Goal: Use online tool/utility: Utilize a website feature to perform a specific function

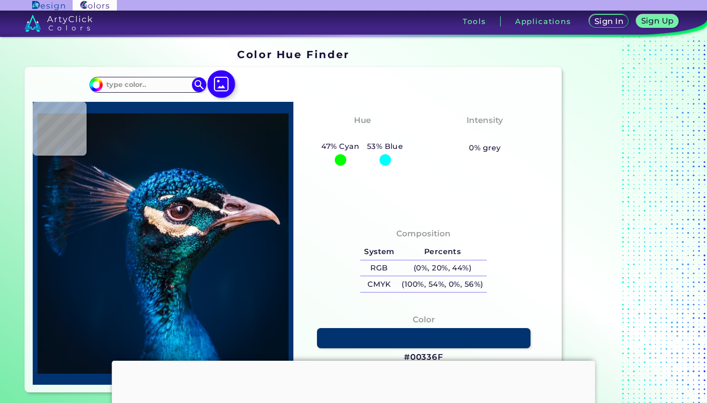
click at [228, 85] on img at bounding box center [221, 84] width 28 height 28
click at [0, 0] on input "file" at bounding box center [0, 0] width 0 height 0
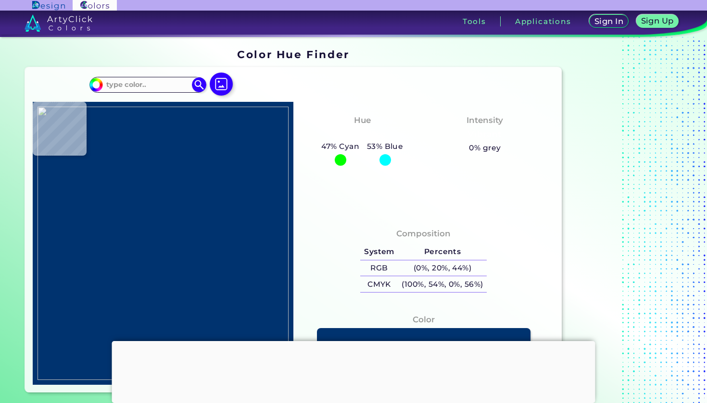
type input "#9f5381"
type input "#9F5381"
type input "#b85b91"
type input "#B85B91"
type input "#d768bc"
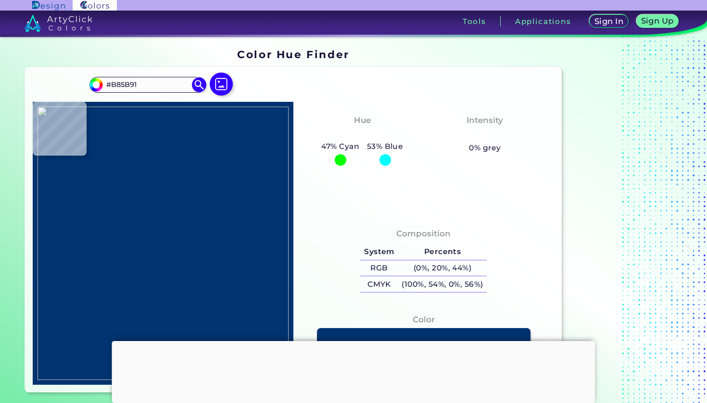
type input "#D768BC"
type input "#de64c6"
type input "#DE64C6"
type input "#df5074"
type input "#DF5074"
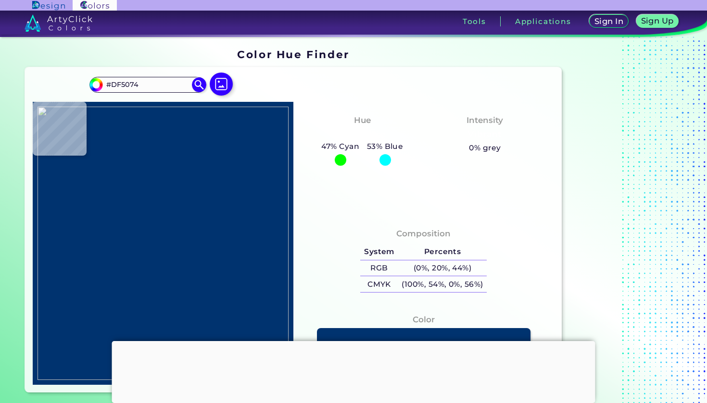
type input "#dc4e70"
type input "#DC4E70"
type input "#754835"
type input "#714633"
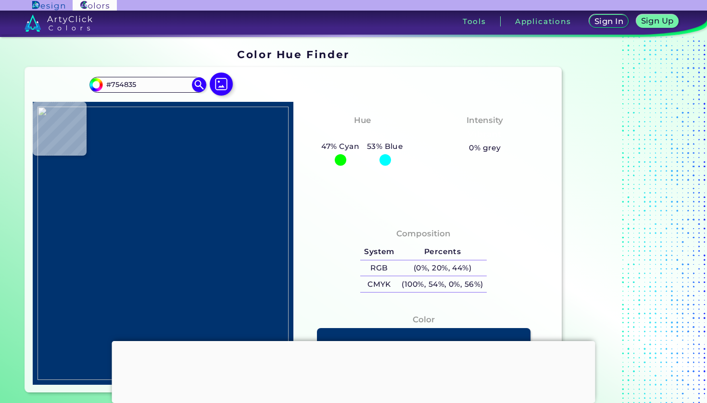
type input "#714633"
type input "#704532"
type input "#734835"
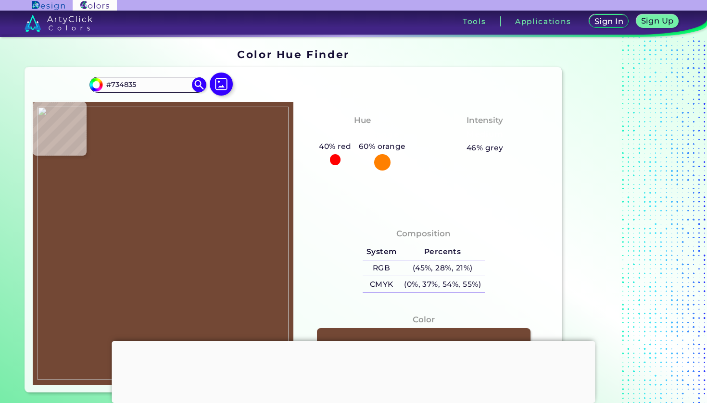
type input "#744936"
type input "#744b35"
type input "#744B35"
type input "#983e43"
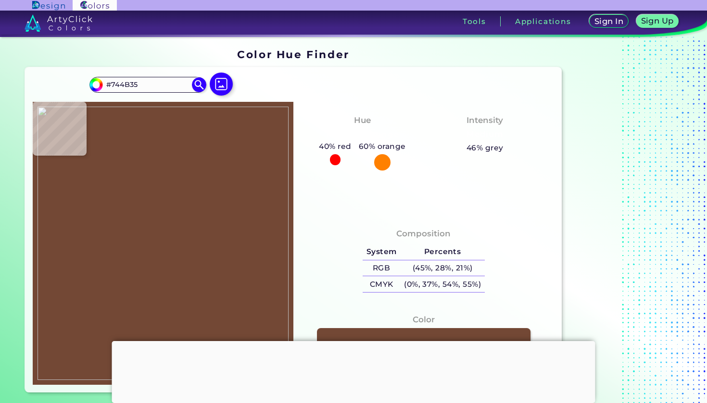
type input "#983E43"
type input "#d34d68"
type input "#D34D68"
type input "#be4a5a"
type input "#BE4A5A"
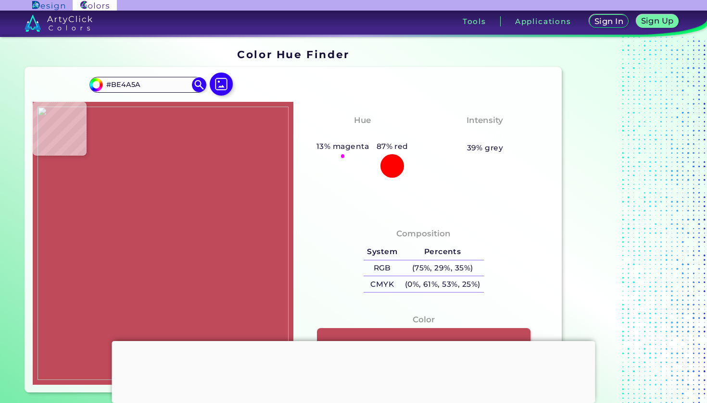
type input "#a0474b"
type input "#A0474B"
type input "#924843"
type input "#8b4840"
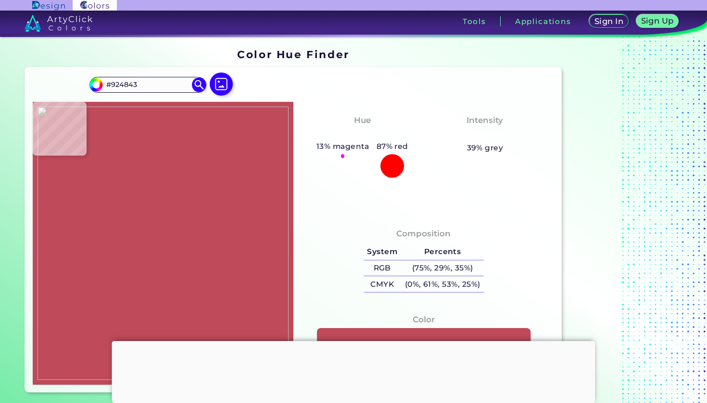
type input "#8B4840"
type input "#834a3b"
type input "#834A3B"
type input "#82493a"
type input "#82493A"
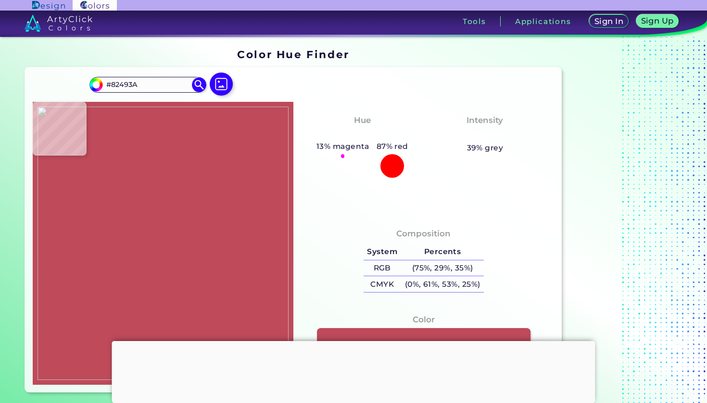
type input "#804839"
type input "#874e3f"
type input "#874E3F"
type input "#82463c"
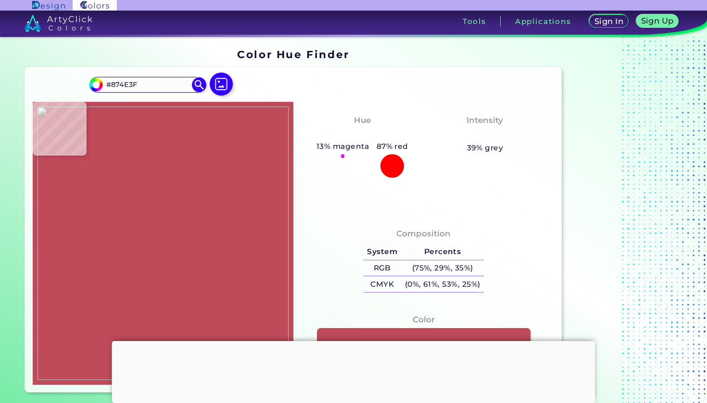
type input "#82463C"
type input "#894847"
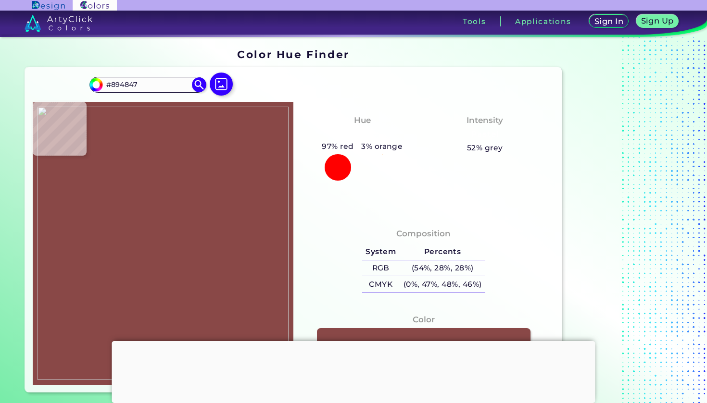
type input "#8a494e"
type input "#8A494E"
type input "#aa5b79"
type input "#AA5B79"
type input "#c05e97"
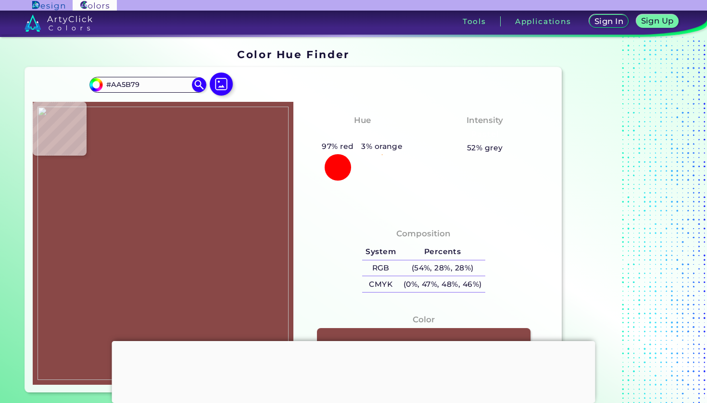
type input "#C05E97"
type input "#bd5796"
type input "#BD5796"
type input "#cc60ab"
type input "#CC60AB"
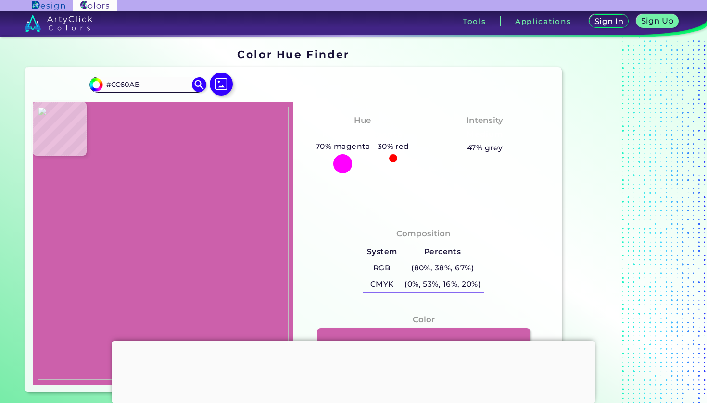
type input "#cb5faa"
type input "#CB5FAA"
type input "#ca5ea9"
type input "#CA5EA9"
type input "#c958ac"
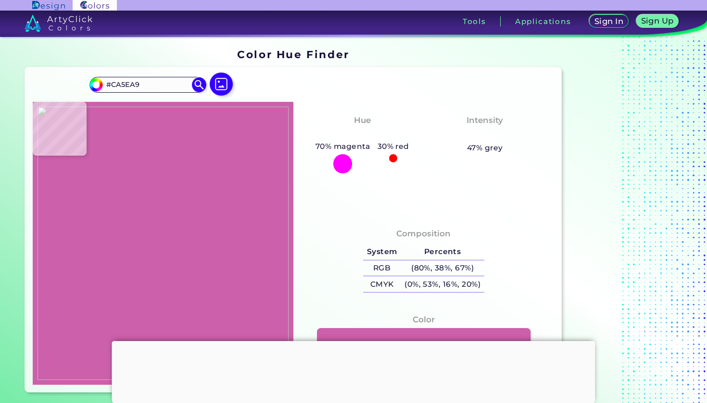
type input "#C958AC"
type input "#e770d1"
type input "#E770D1"
type input "#ee71da"
type input "#EE71DA"
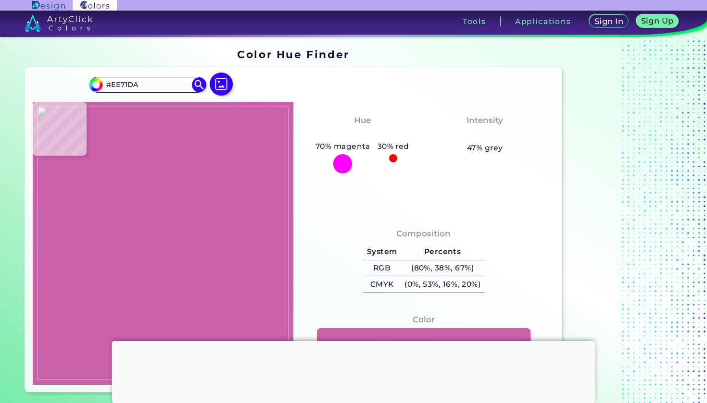
type input "#eb6ed8"
type input "#EB6ED8"
type input "#ed6fdb"
type input "#ED6FDB"
type input "#f87ae8"
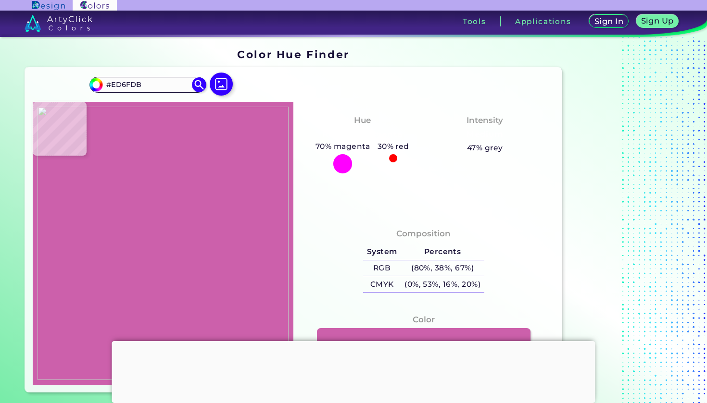
type input "#F87AE8"
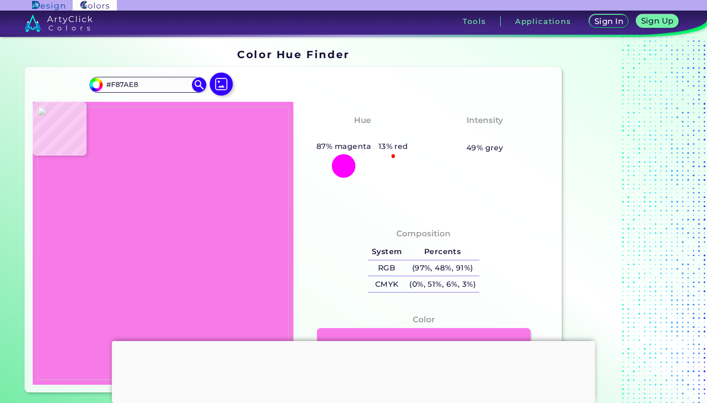
type input "#e769d7"
type input "#E769D7"
type input "#e466d4"
type input "#E466D4"
type input "#e168d3"
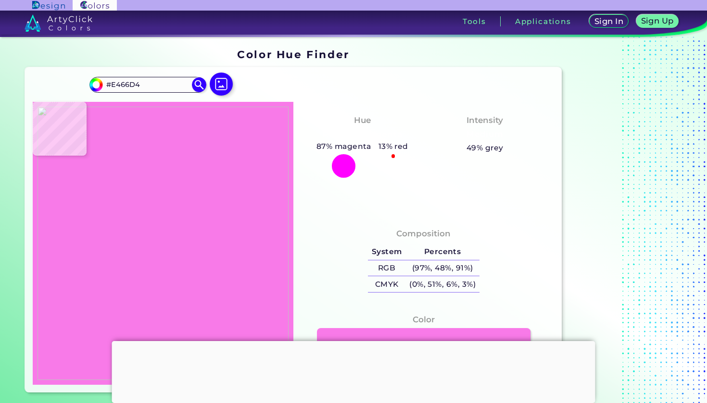
type input "#E168D3"
type input "#f075e1"
type input "#F075E1"
type input "#f173e0"
type input "#F173E0"
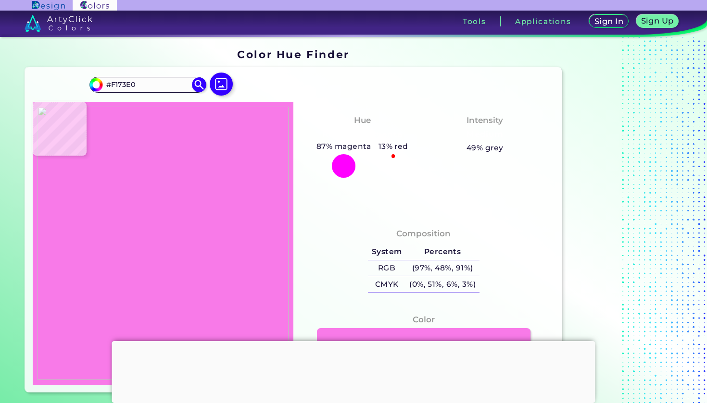
type input "#eb6dda"
type input "#EB6DDA"
type input "#f779e6"
type input "#F779E6"
type input "#eb6dda"
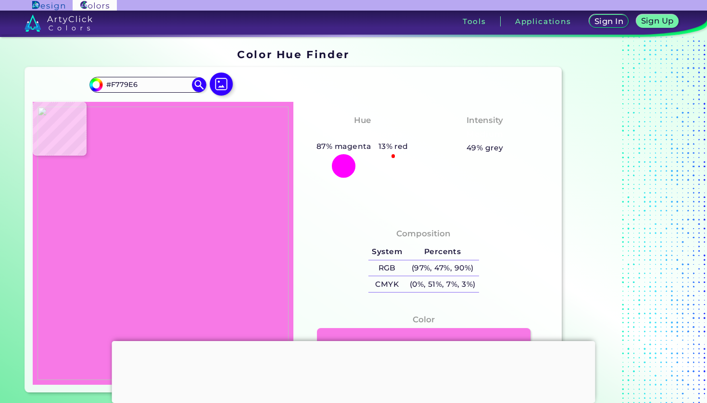
type input "#EB6DDA"
type input "#f173e0"
type input "#F173E0"
type input "#e165d0"
type input "#E165D0"
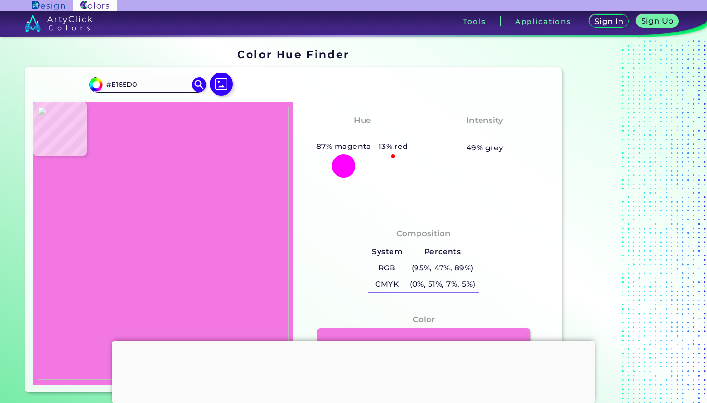
type input "#f277e2"
type input "#F277E2"
type input "#ea6fd9"
type input "#EA6FD9"
type input "#e165d0"
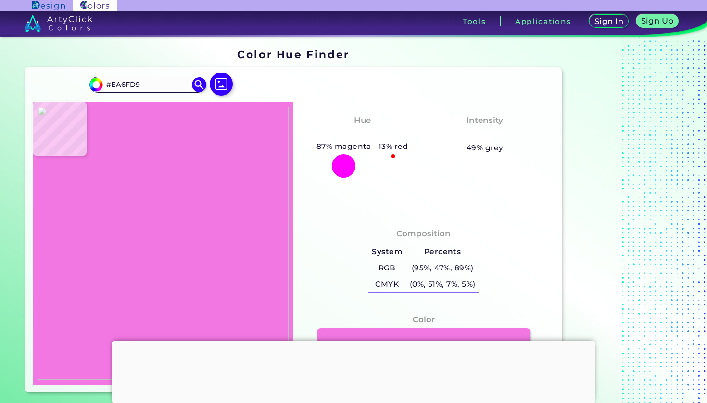
type input "#E165D0"
type input "#f073de"
type input "#F073DE"
type input "#eb6fda"
type input "#EB6FDA"
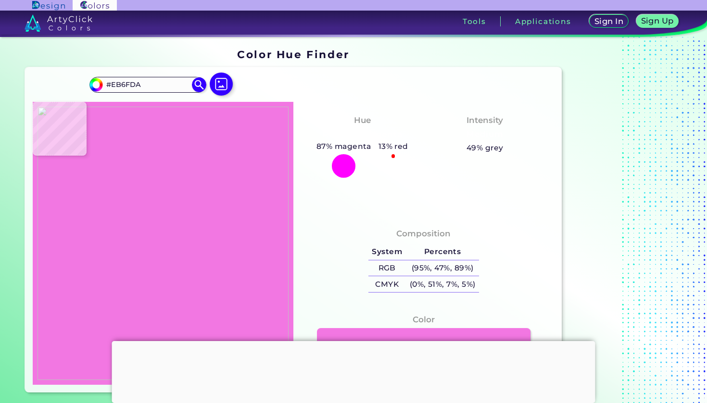
type input "#dc61ca"
type input "#DC61CA"
type input "#f377e2"
type input "#F377E2"
type input "#f579e8"
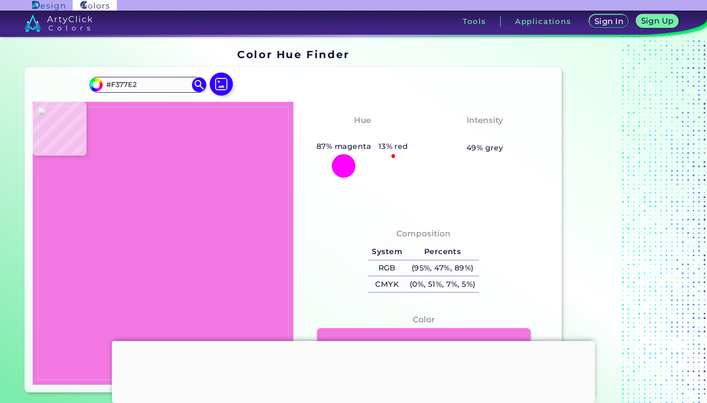
type input "#F579E8"
type input "#f479ea"
type input "#F479EA"
type input "#f478ea"
type input "#F478EA"
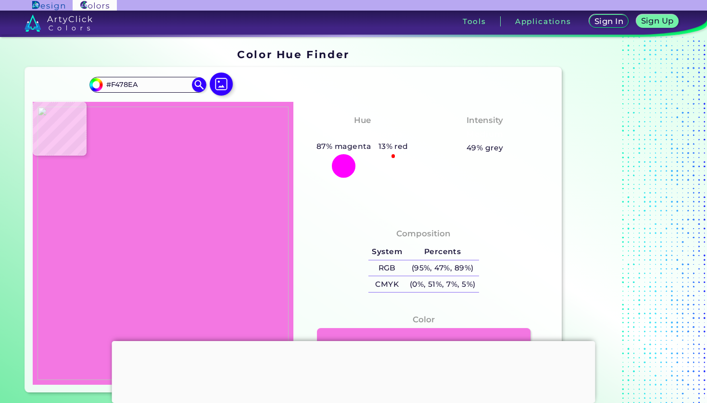
type input "#f074e6"
type input "#F074E6"
type input "#f87cee"
type input "#F87CEE"
type input "#f97ff2"
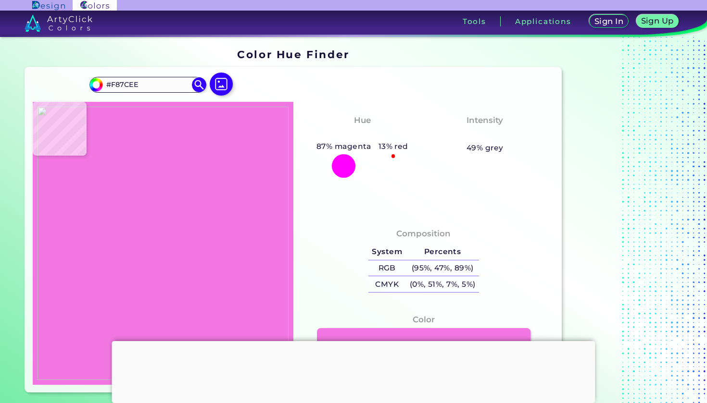
type input "#F97FF2"
type input "#fe83f6"
type input "#FE83F6"
type input "#f178ea"
type input "#F178EA"
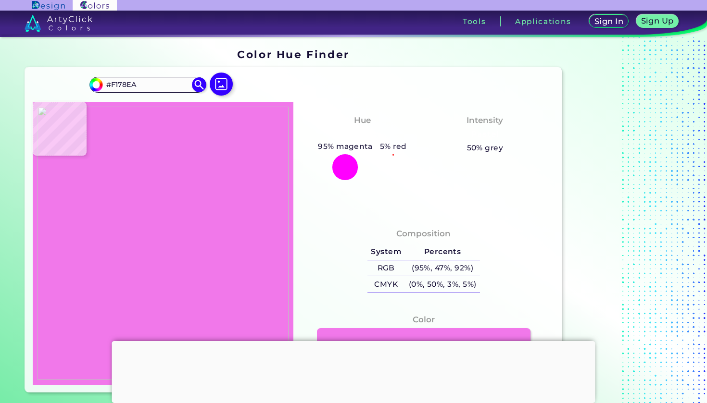
type input "#f77df1"
type input "#F77DF1"
type input "#fa80f5"
type input "#FA80F5"
type input "#f17cee"
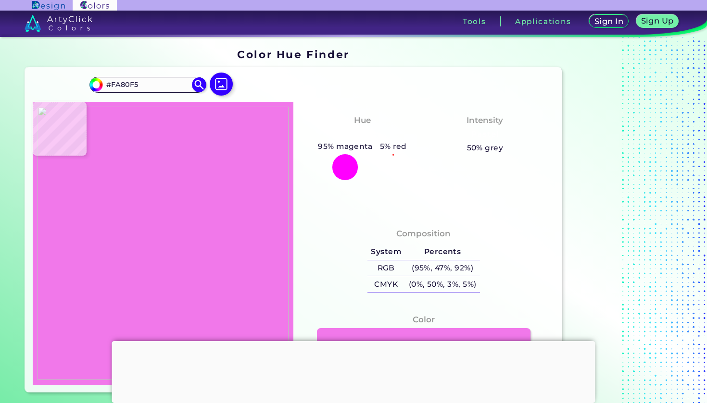
type input "#F17CEE"
type input "#f384ed"
type input "#F384ED"
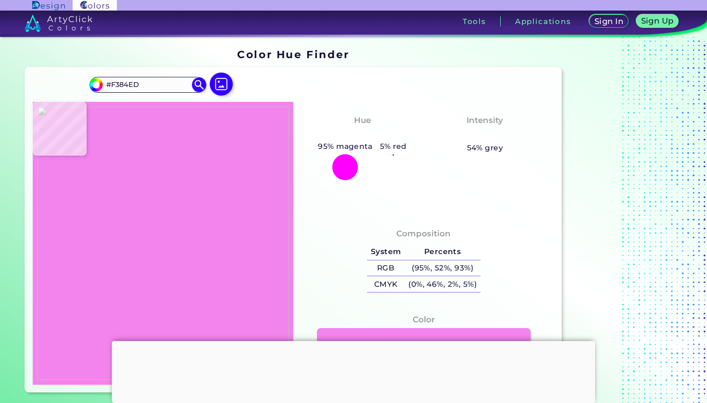
type input "#f386ee"
type input "#F386EE"
type input "#f68af2"
type input "#F68AF2"
type input "#f387ef"
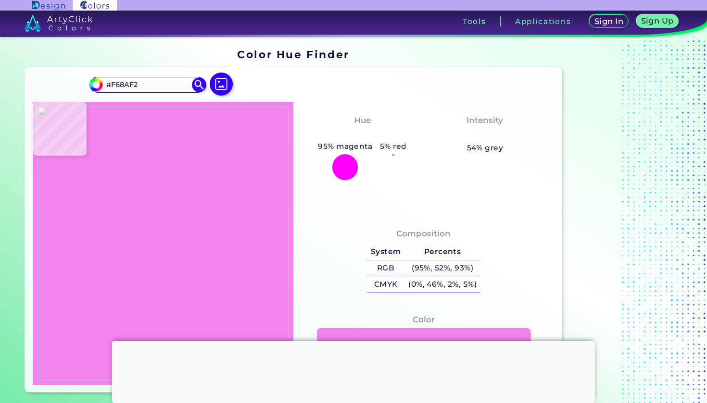
type input "#F387EF"
type input "#fa91f9"
type input "#FA91F9"
type input "#f68cf4"
type input "#F68CF4"
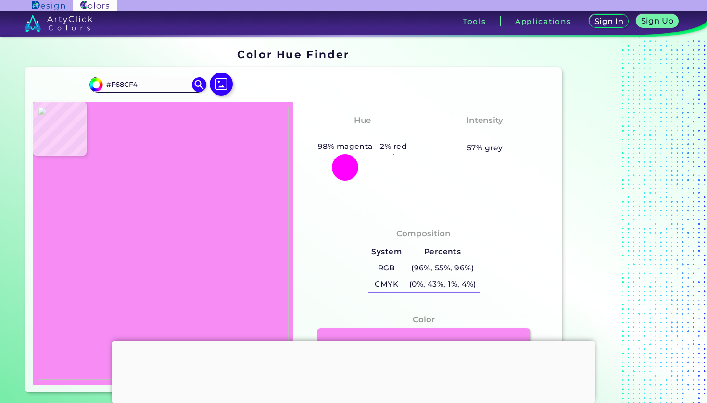
type input "#fa91f9"
type input "#FA91F9"
type input "#f284ed"
type input "#F284ED"
type input "#f989f2"
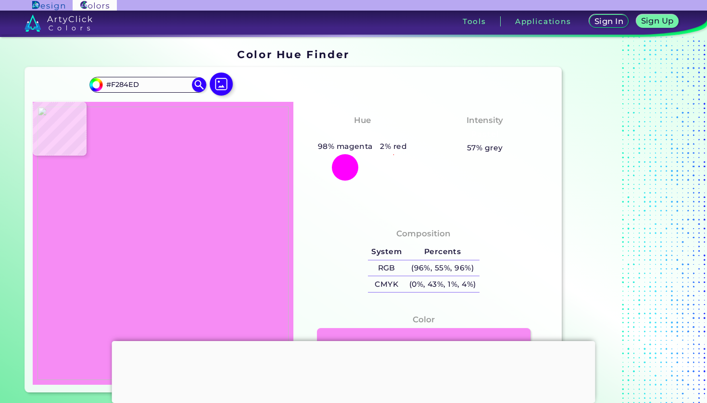
type input "#F989F2"
type input "#f885f2"
type input "#F885F2"
type input "#f47eec"
type input "#F47EEC"
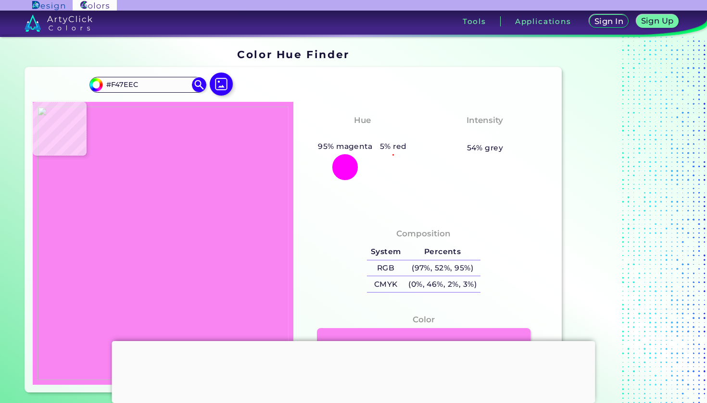
type input "#f57deb"
type input "#F57DEB"
type input "#f276e8"
type input "#F276E8"
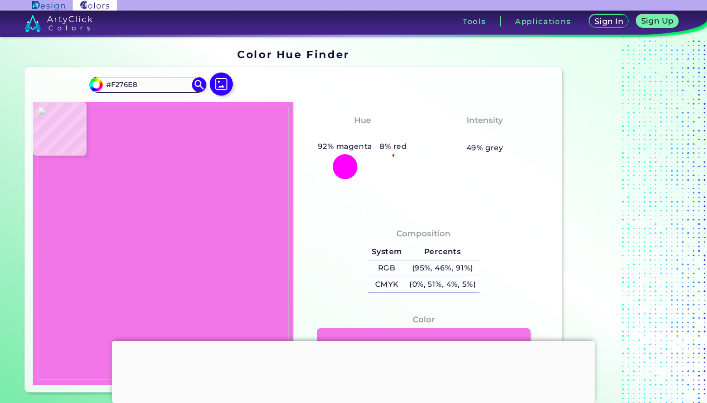
type input "#f57aec"
type input "#F57AEC"
type input "#f97aed"
type input "#F97AED"
type input "#f878eb"
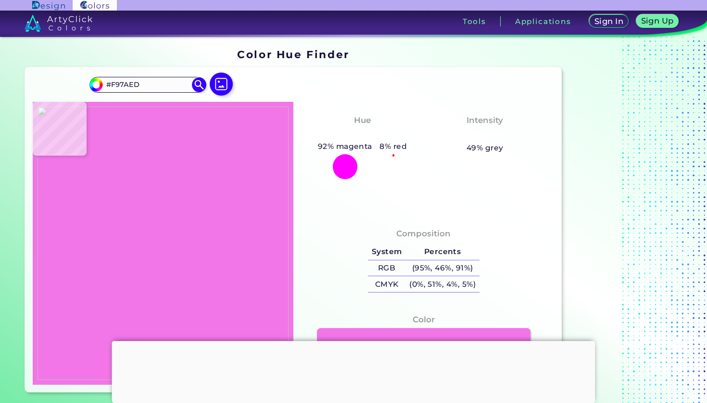
type input "#F878EB"
type input "#f172e5"
type input "#F172E5"
type input "#f475e8"
type input "#F475E8"
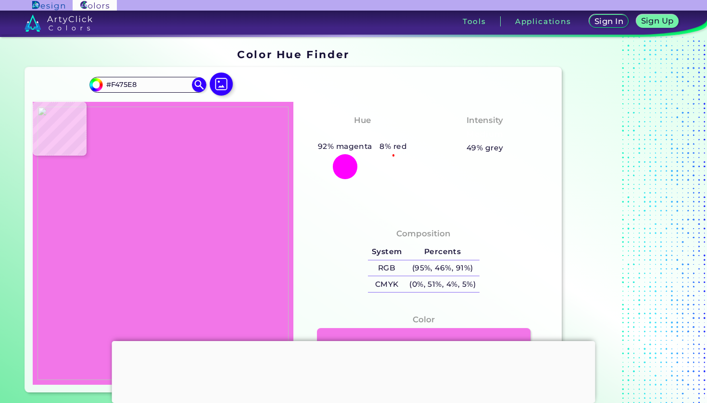
type input "#fa7aed"
type input "#FA7AED"
type input "#e86fe0"
type input "#E86FE0"
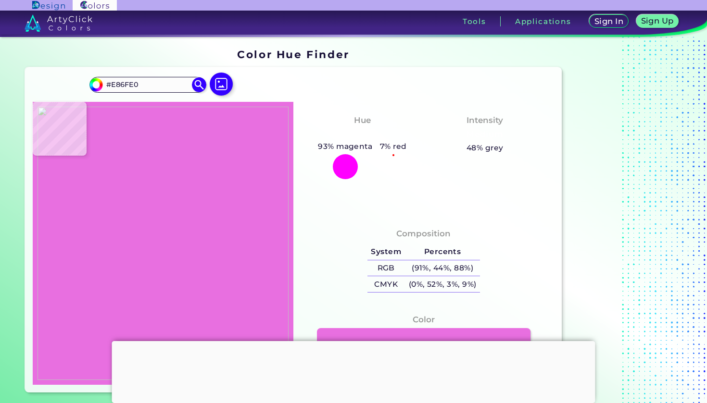
type input "#f982f0"
type input "#F982F0"
type input "#f179e7"
type input "#F179E7"
type input "#f67aec"
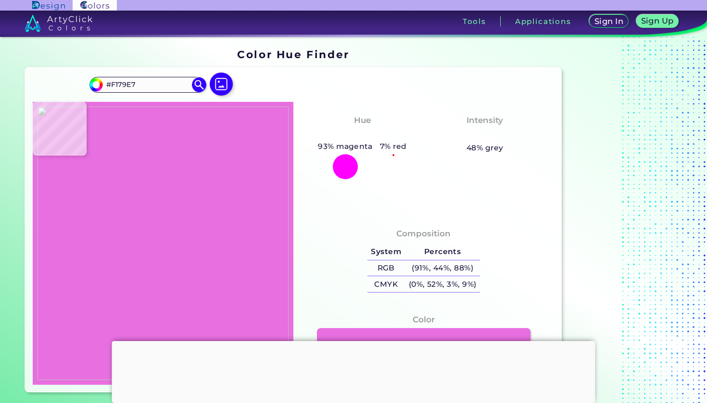
type input "#F67AEC"
type input "#f276e8"
type input "#F276E8"
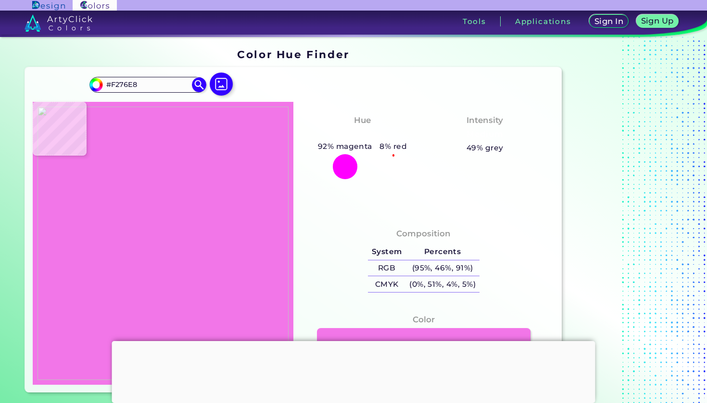
type input "#f77cee"
type input "#F77CEE"
type input "#ef73e3"
type input "#EF73E3"
type input "#f276e7"
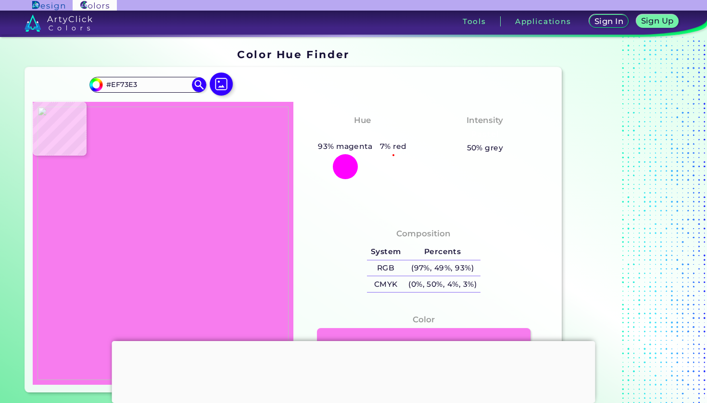
type input "#F276E7"
type input "#f67aea"
type input "#F67AEA"
type input "#f479e5"
type input "#F479E5"
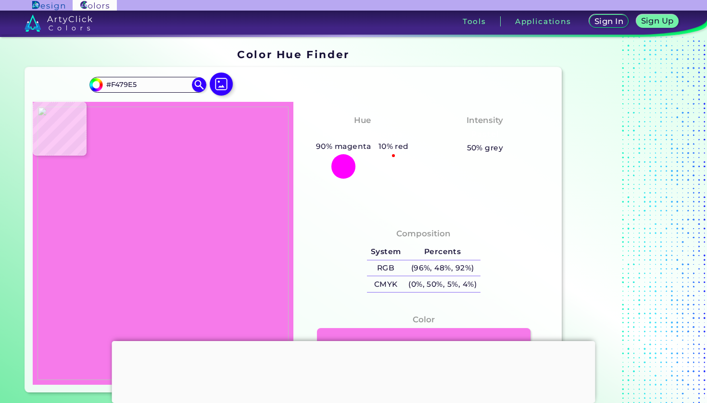
type input "#ef74de"
type input "#EF74DE"
type input "#ec71db"
type input "#EC71DB"
type input "#ef75de"
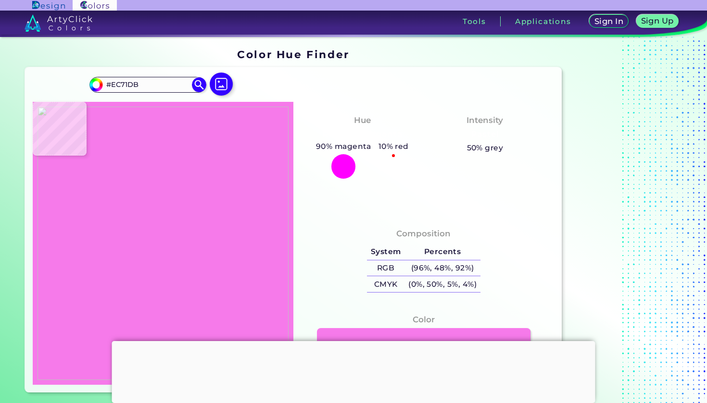
type input "#EF75DE"
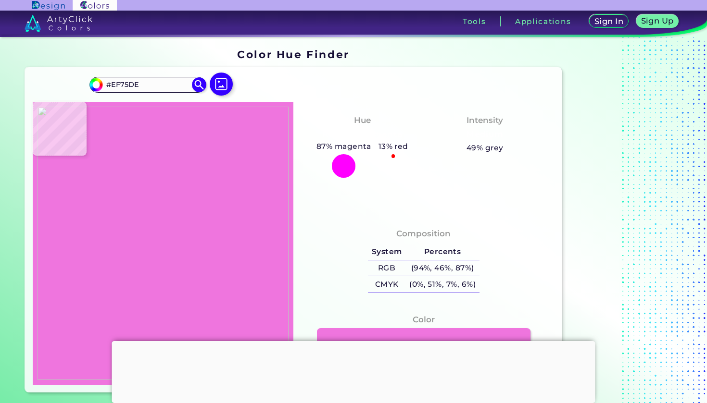
type input "#ee74db"
type input "#EE74DB"
type input "#ef75dc"
type input "#EF75DC"
type input "#fb80ea"
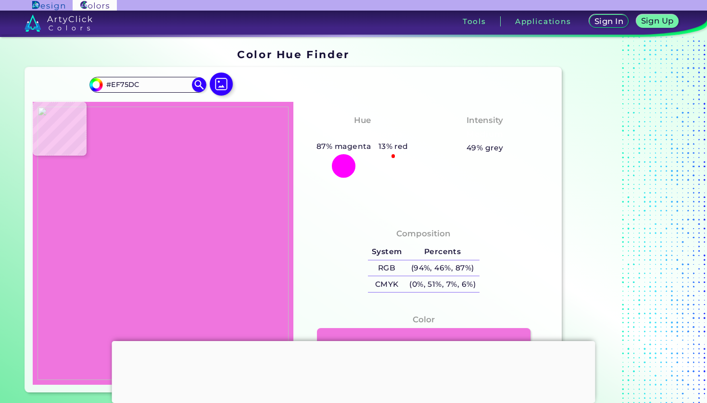
type input "#FB80EA"
click at [166, 202] on img at bounding box center [162, 243] width 251 height 273
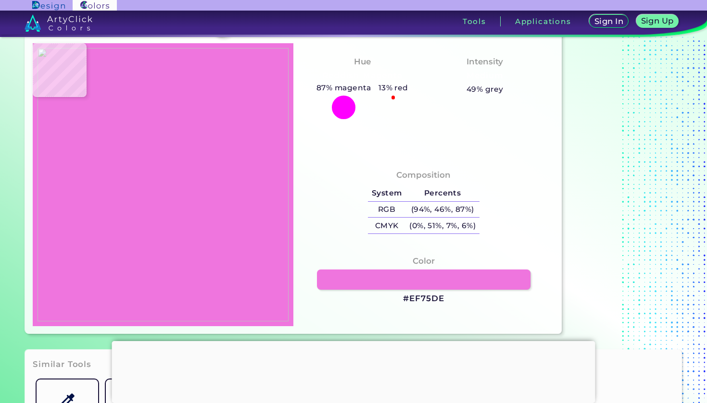
scroll to position [61, 0]
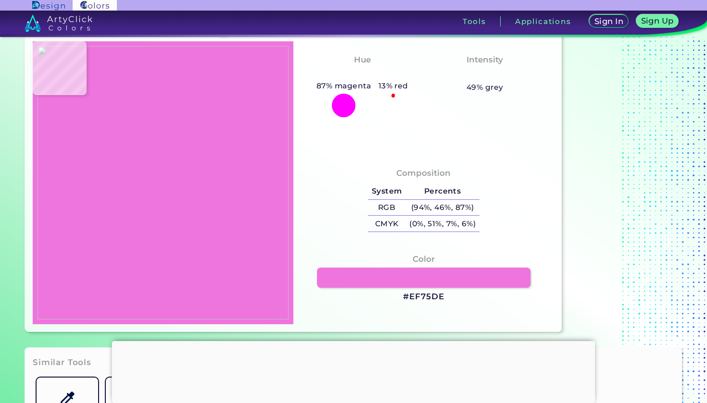
click at [356, 341] on div at bounding box center [353, 341] width 483 height 0
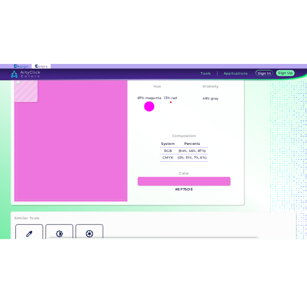
scroll to position [67, 0]
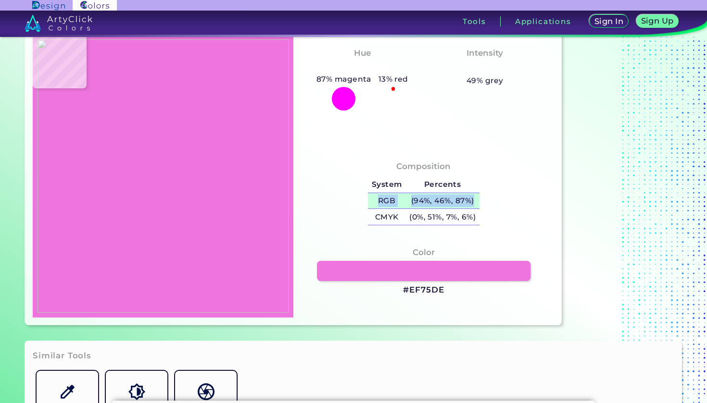
drag, startPoint x: 374, startPoint y: 200, endPoint x: 476, endPoint y: 196, distance: 101.5
click at [476, 196] on tr "RGB (94%, 46%, 87%)" at bounding box center [424, 201] width 112 height 16
click at [492, 205] on div "Composition System Percents RGB (94%, 46%, 87%) CMYK (0%, 51%, 7%, 6%)" at bounding box center [423, 194] width 245 height 77
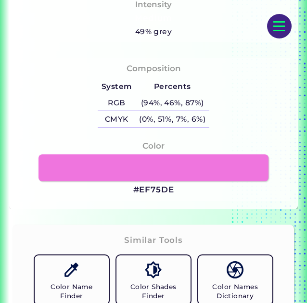
scroll to position [411, 0]
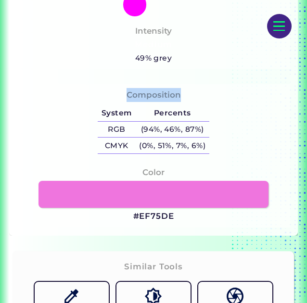
drag, startPoint x: 128, startPoint y: 90, endPoint x: 211, endPoint y: 150, distance: 101.9
click at [211, 150] on div "Composition System Percents RGB (94%, 46%, 87%) CMYK (0%, 51%, 7%, 6%)" at bounding box center [153, 122] width 273 height 77
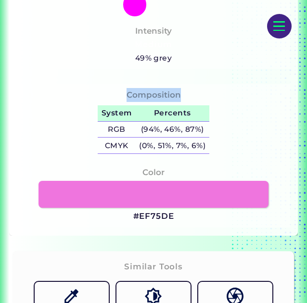
copy div "Composition"
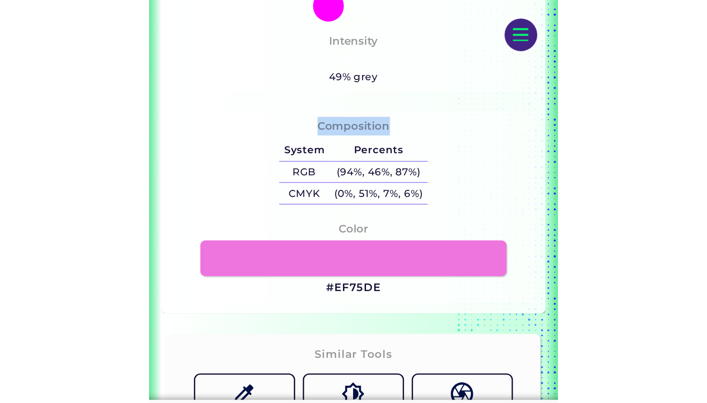
scroll to position [0, 0]
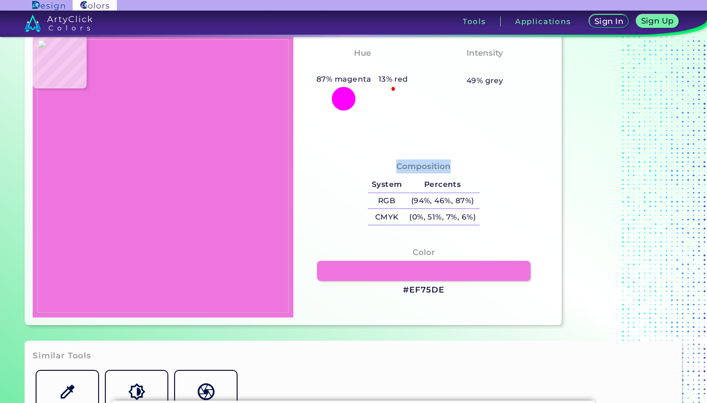
click at [329, 190] on div "Composition System Percents RGB (94%, 46%, 87%) CMYK (0%, 51%, 7%, 6%)" at bounding box center [423, 194] width 245 height 77
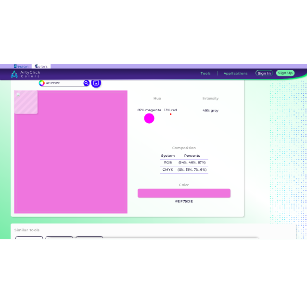
scroll to position [40, 0]
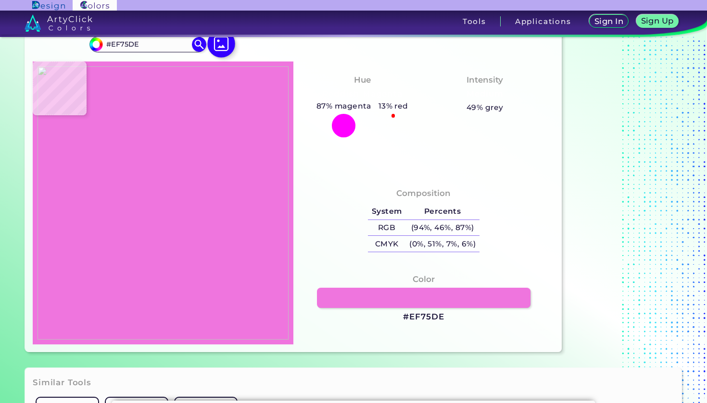
click at [223, 50] on img at bounding box center [221, 44] width 28 height 28
click at [0, 0] on input "file" at bounding box center [0, 0] width 0 height 0
click at [137, 212] on img at bounding box center [162, 202] width 251 height 273
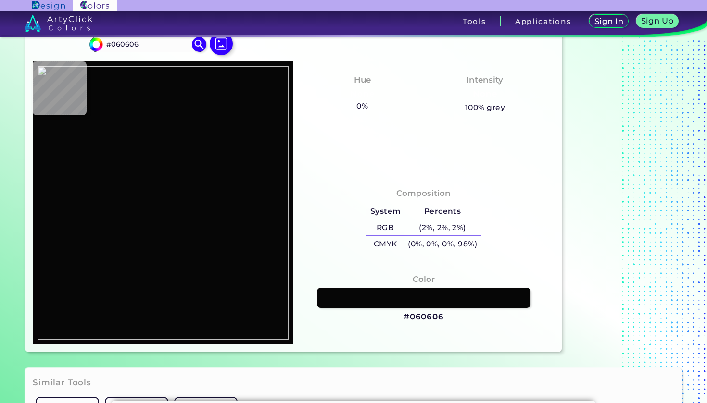
click at [136, 216] on img at bounding box center [162, 202] width 251 height 273
click at [222, 45] on img at bounding box center [221, 44] width 28 height 28
click at [0, 0] on input "file" at bounding box center [0, 0] width 0 height 0
click at [143, 221] on img at bounding box center [162, 202] width 251 height 273
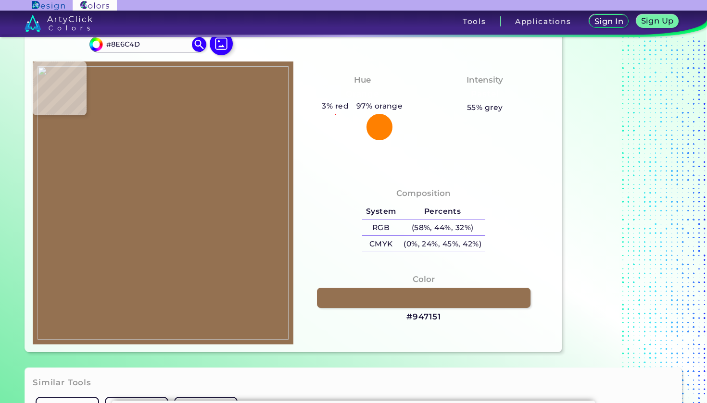
click at [143, 228] on img at bounding box center [162, 202] width 251 height 273
click at [170, 256] on img at bounding box center [162, 202] width 251 height 273
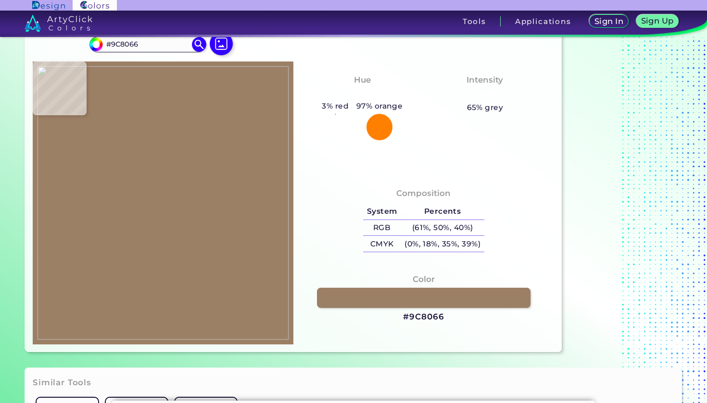
click at [129, 210] on img at bounding box center [162, 202] width 251 height 273
click at [221, 49] on img at bounding box center [221, 44] width 28 height 28
click at [0, 0] on input "file" at bounding box center [0, 0] width 0 height 0
click at [213, 224] on img at bounding box center [162, 202] width 251 height 273
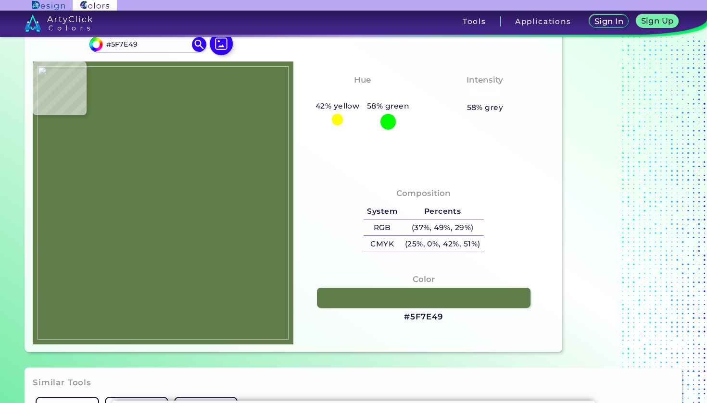
click at [218, 318] on img at bounding box center [162, 202] width 251 height 273
click at [223, 45] on img at bounding box center [221, 44] width 28 height 28
click at [0, 0] on input "file" at bounding box center [0, 0] width 0 height 0
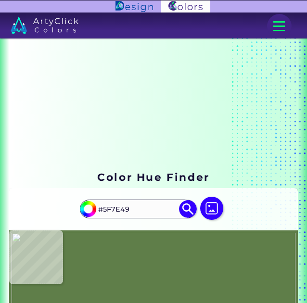
click at [212, 218] on img at bounding box center [211, 208] width 23 height 23
click at [0, 0] on input "file" at bounding box center [0, 0] width 0 height 0
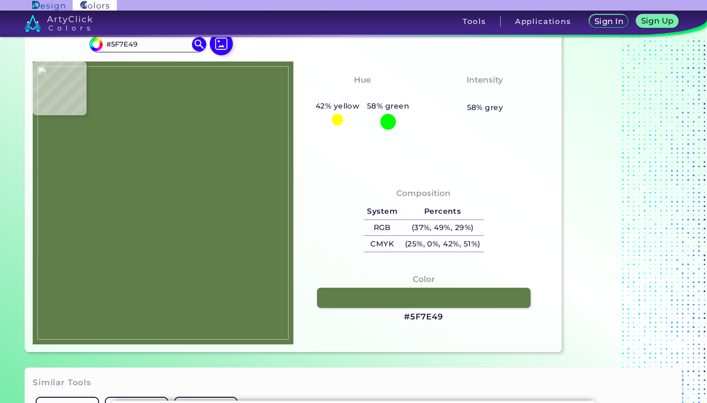
click at [173, 221] on img at bounding box center [162, 202] width 251 height 273
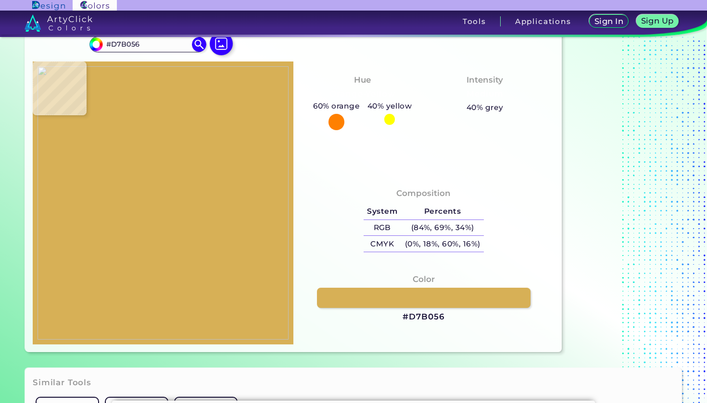
click at [176, 209] on img at bounding box center [162, 202] width 251 height 273
